Goal: Navigation & Orientation: Find specific page/section

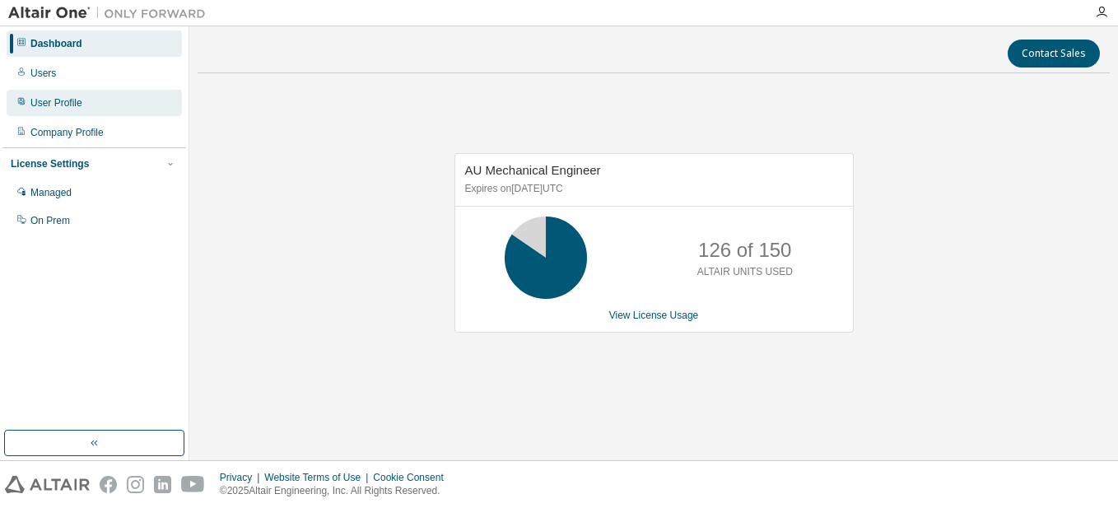
click at [49, 107] on div "User Profile" at bounding box center [56, 102] width 52 height 13
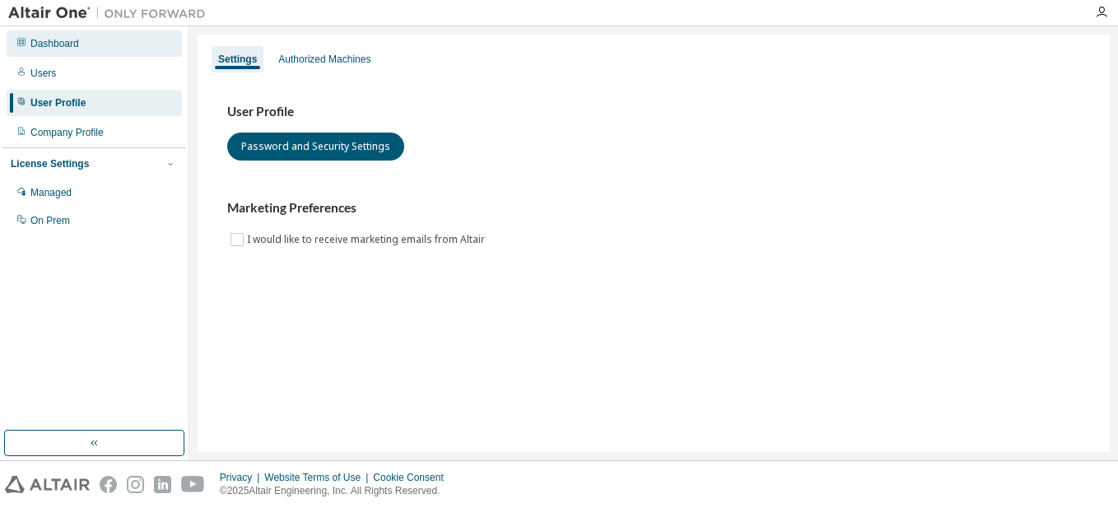
click at [61, 51] on div "Dashboard" at bounding box center [94, 43] width 175 height 26
